Goal: Task Accomplishment & Management: Use online tool/utility

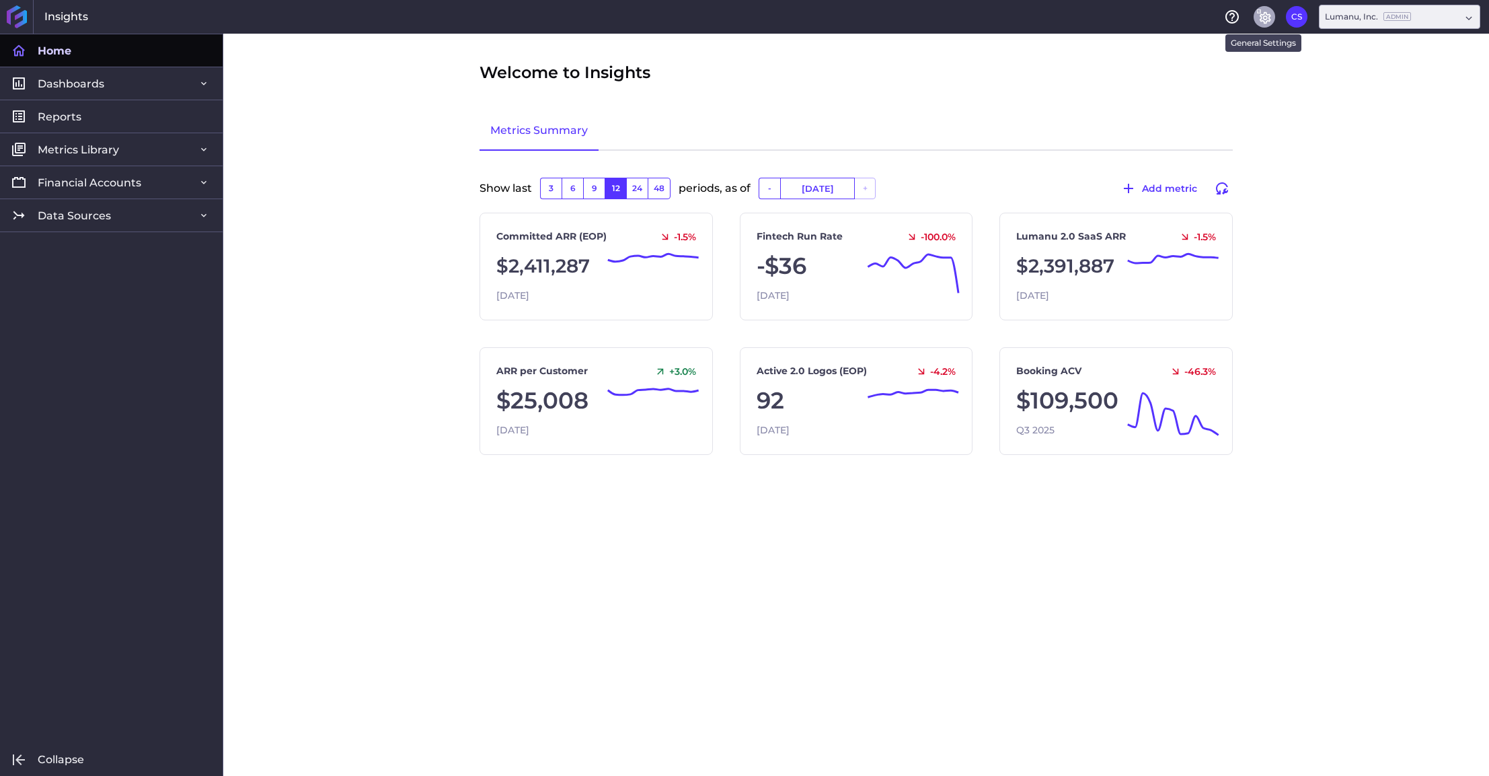
click at [1266, 20] on icon "General Settings" at bounding box center [1265, 18] width 11 height 12
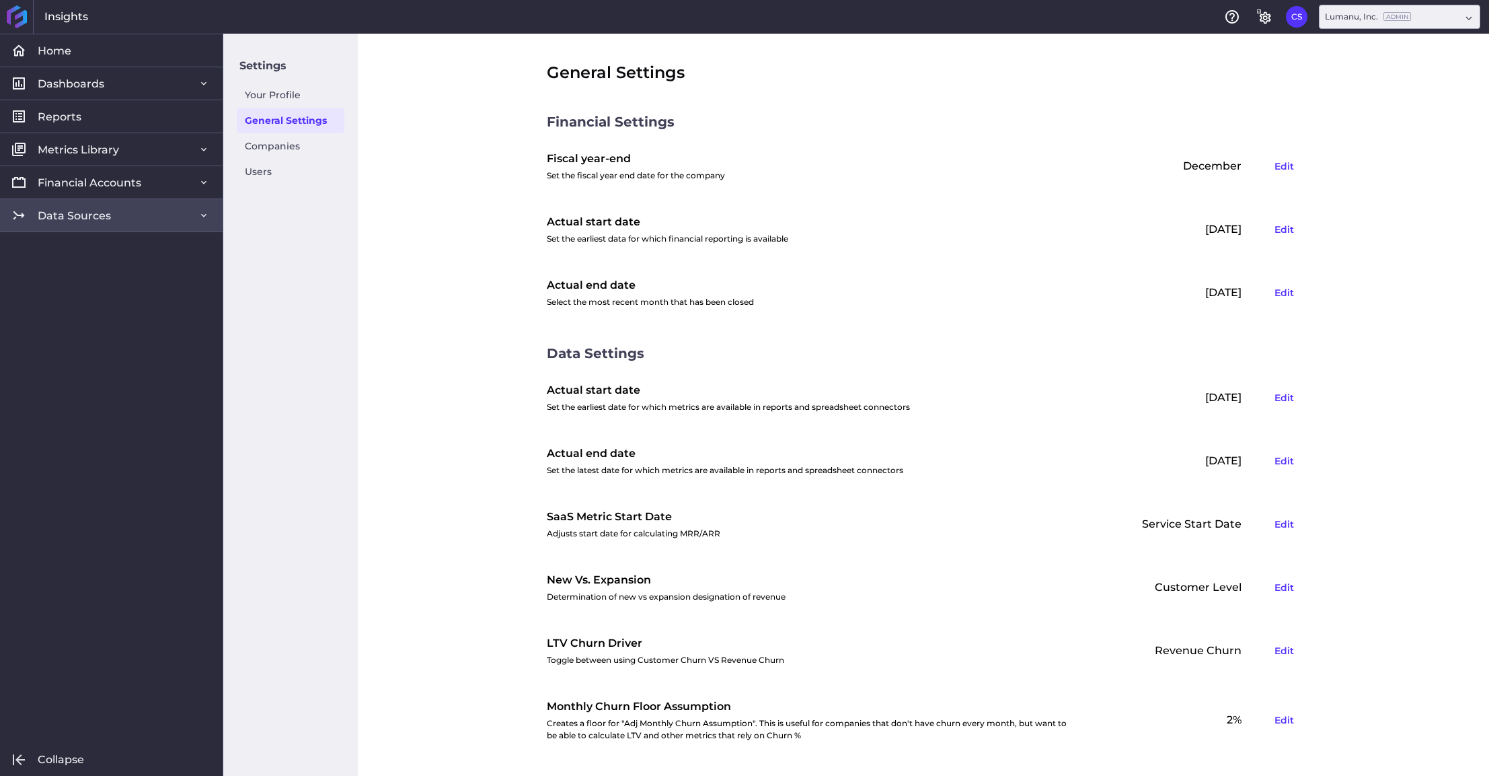
click at [68, 213] on span "Data Sources" at bounding box center [74, 216] width 73 height 14
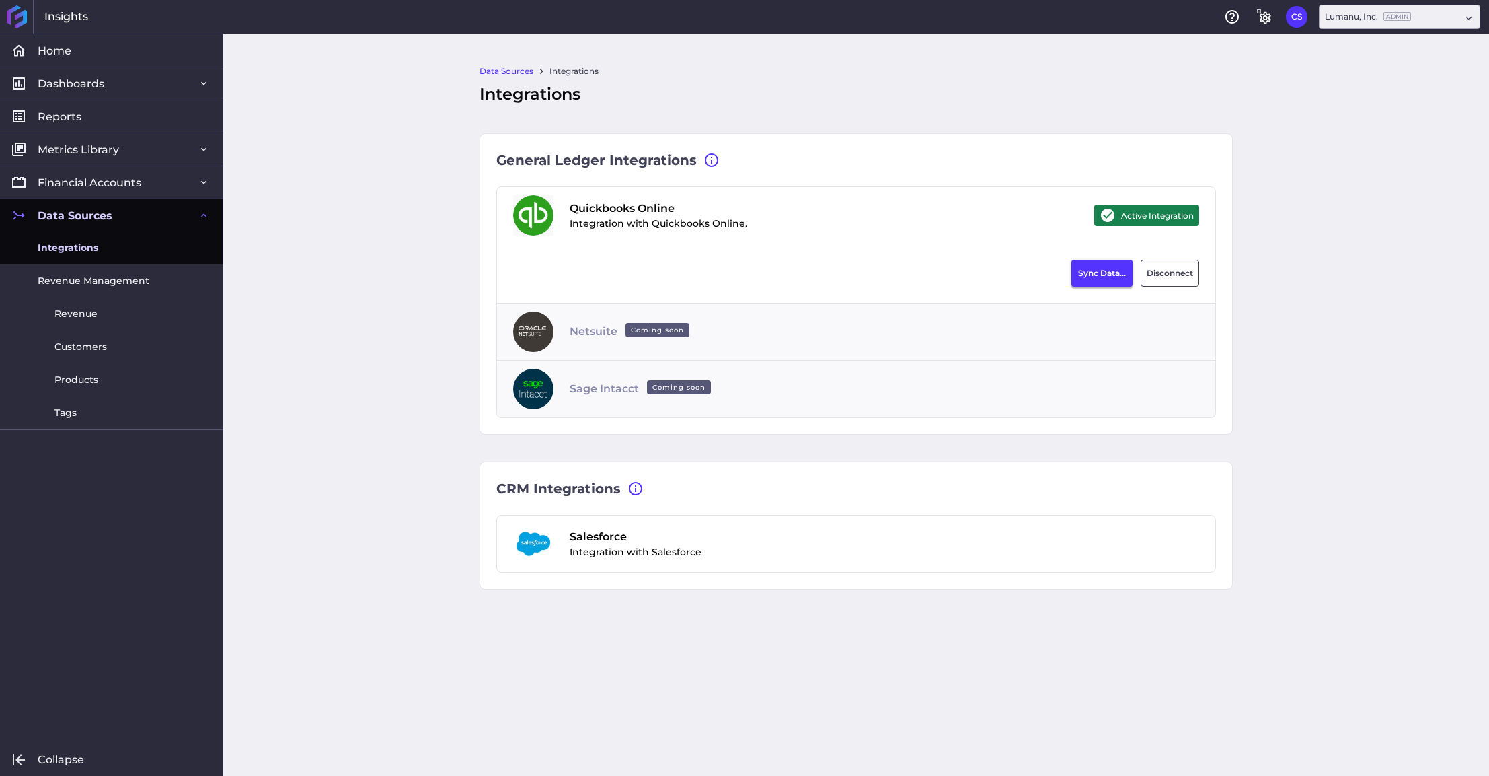
click at [1095, 274] on button "Sync Data..." at bounding box center [1102, 273] width 61 height 27
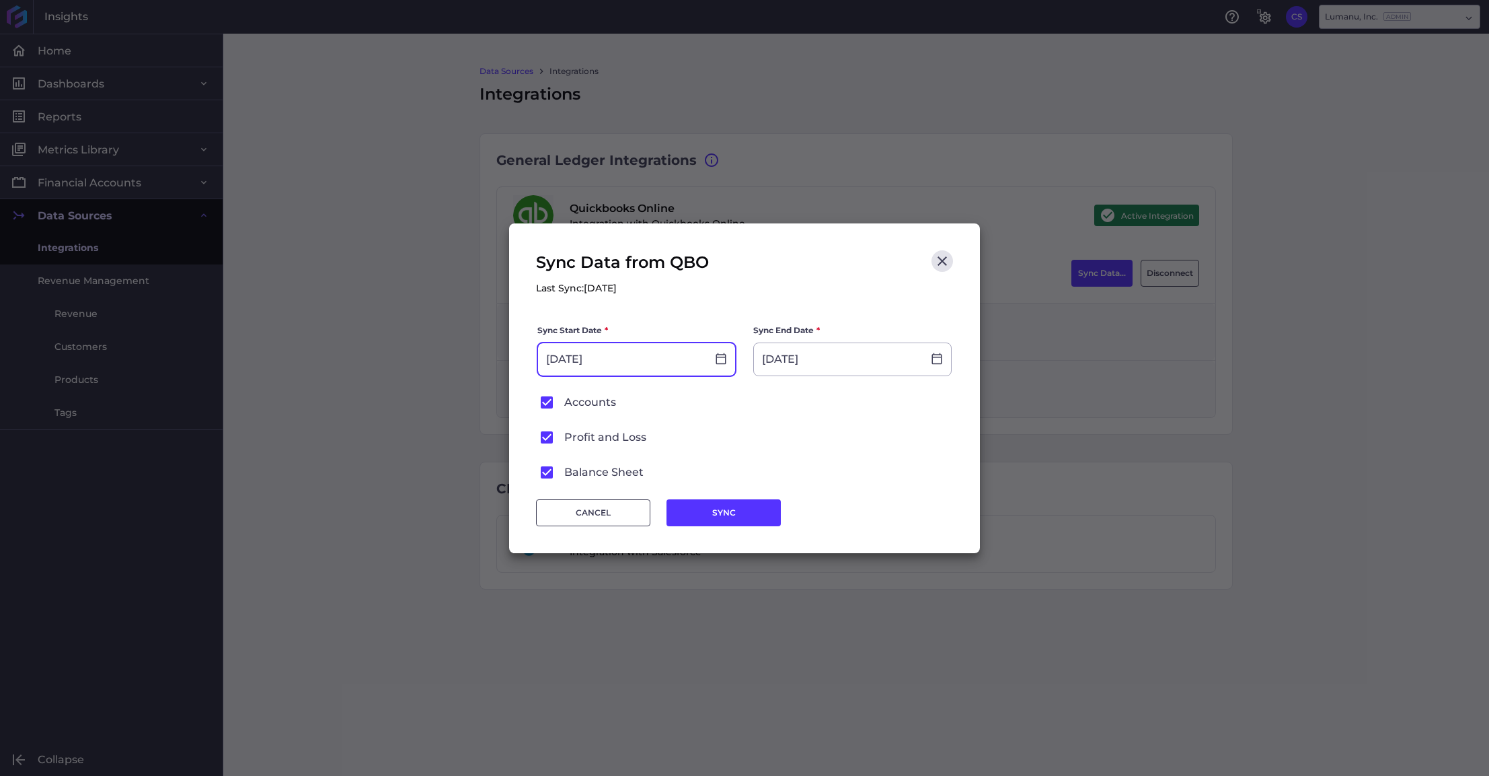
click at [663, 364] on input "[DATE]" at bounding box center [622, 359] width 169 height 32
click at [868, 452] on form "Sync Start Date * [DATE] Sync End Date * [DATE] Accounts Profit and Loss Balanc…" at bounding box center [744, 402] width 417 height 159
click at [718, 507] on button "SYNC" at bounding box center [724, 512] width 114 height 27
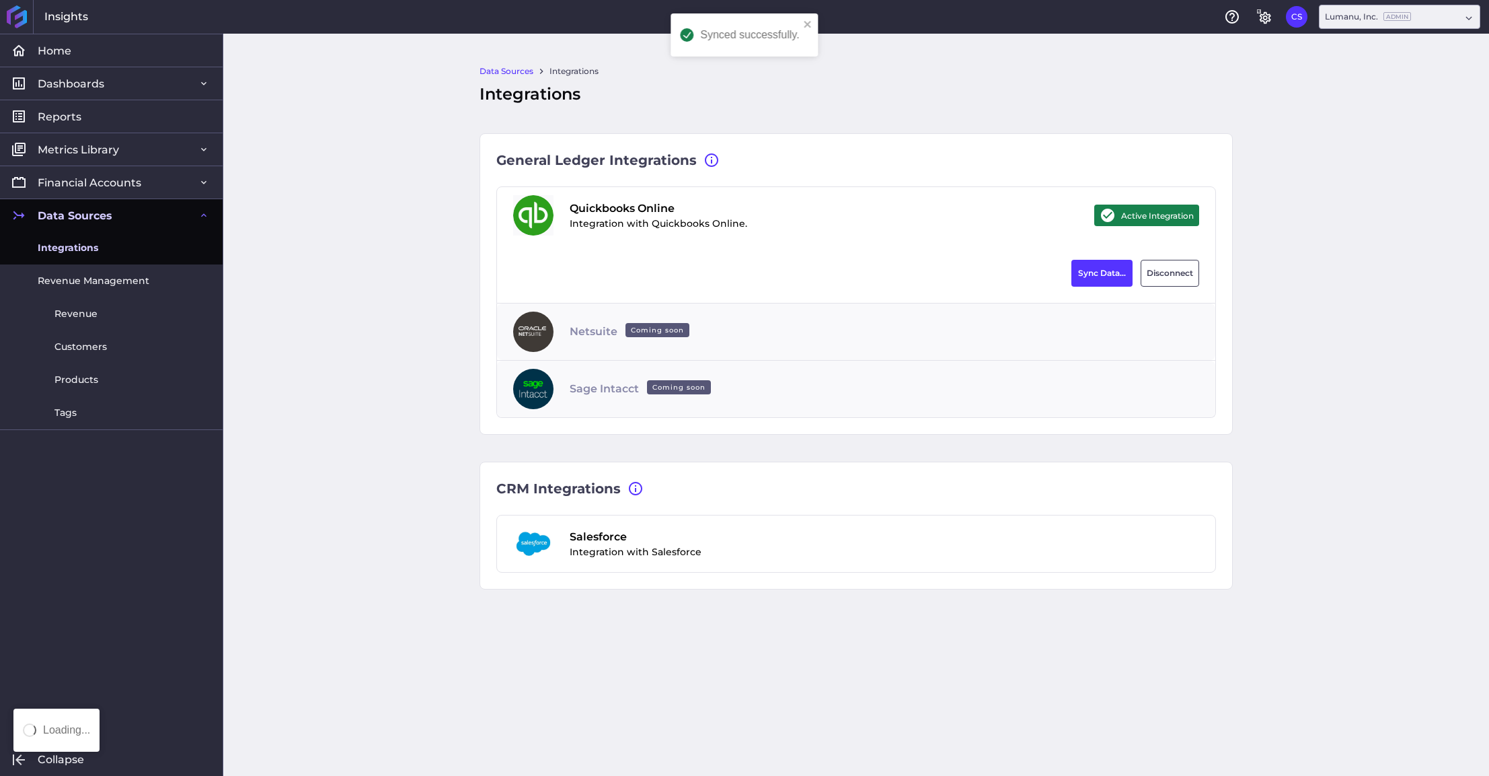
type input "[DATE]"
click at [103, 246] on link "Integrations" at bounding box center [111, 247] width 223 height 33
